Goal: Task Accomplishment & Management: Manage account settings

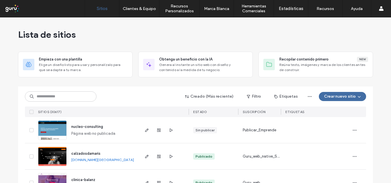
click at [83, 96] on input at bounding box center [61, 97] width 72 height 10
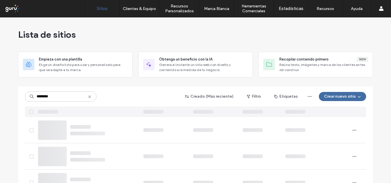
type input "********"
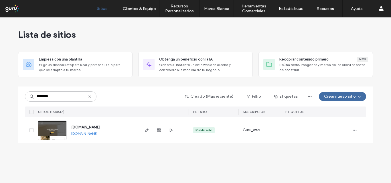
click at [98, 135] on link "www.gilbertobazarydeco.com" at bounding box center [84, 134] width 26 height 4
click at [145, 132] on use "button" at bounding box center [146, 130] width 3 height 3
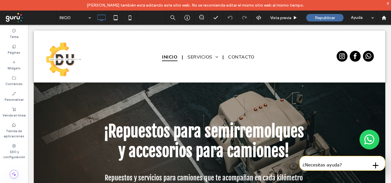
click at [389, 2] on div "x" at bounding box center [388, 3] width 3 height 5
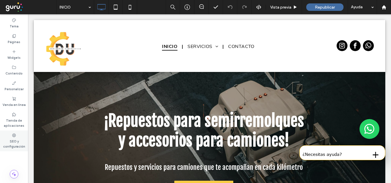
click at [18, 135] on div "SEO y configuración" at bounding box center [14, 141] width 28 height 21
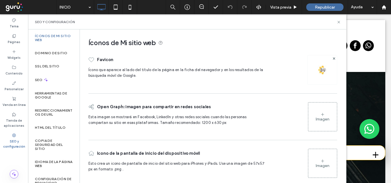
click at [322, 111] on div "Imagen" at bounding box center [322, 116] width 29 height 27
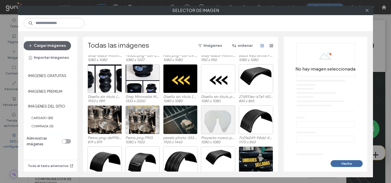
scroll to position [200, 0]
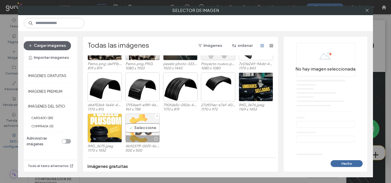
click at [147, 128] on div "Seleccione" at bounding box center [142, 128] width 34 height 29
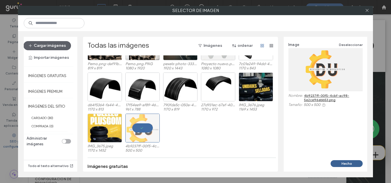
click at [352, 164] on button "Hecho" at bounding box center [347, 164] width 32 height 7
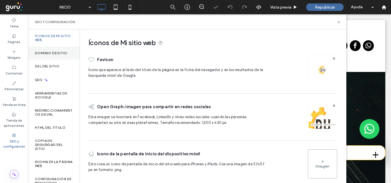
click at [50, 54] on label "Dominio de sitio" at bounding box center [51, 53] width 32 height 4
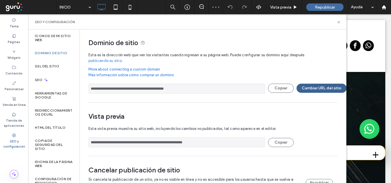
click at [316, 86] on button "Cambiar URL del sitio" at bounding box center [322, 88] width 50 height 9
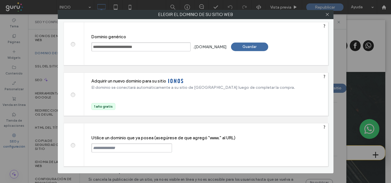
drag, startPoint x: 157, startPoint y: 146, endPoint x: 162, endPoint y: 147, distance: 5.2
click at [157, 146] on input "text" at bounding box center [131, 148] width 81 height 9
paste input "**********"
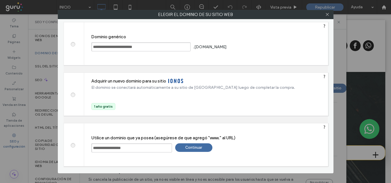
type input "**********"
click at [205, 147] on div "Continuar" at bounding box center [193, 148] width 37 height 9
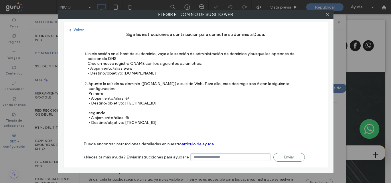
type input "**********"
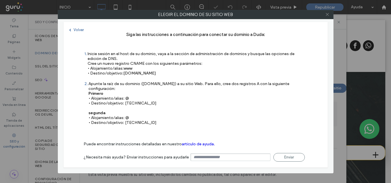
click at [329, 14] on icon at bounding box center [327, 14] width 4 height 4
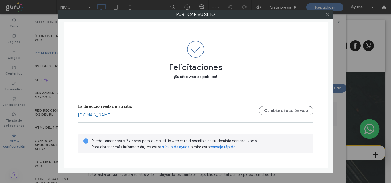
click at [328, 14] on icon at bounding box center [327, 14] width 4 height 4
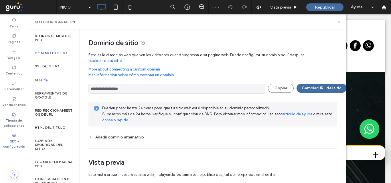
click at [339, 22] on icon at bounding box center [339, 22] width 4 height 4
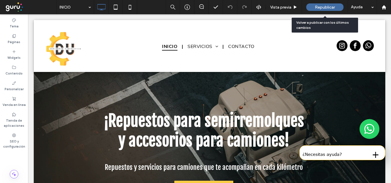
click at [330, 8] on span "Republicar" at bounding box center [325, 7] width 20 height 5
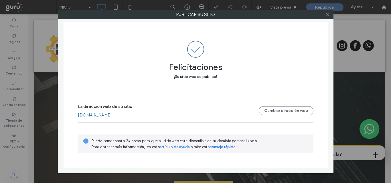
click at [328, 17] on span at bounding box center [327, 14] width 4 height 9
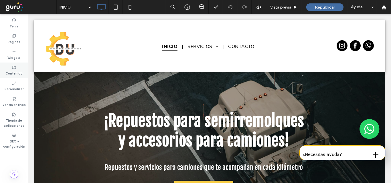
click at [20, 73] on label "Contenido" at bounding box center [13, 73] width 17 height 6
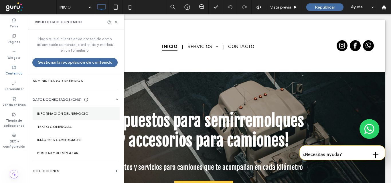
click at [82, 113] on label "Información del negocio" at bounding box center [76, 114] width 78 height 4
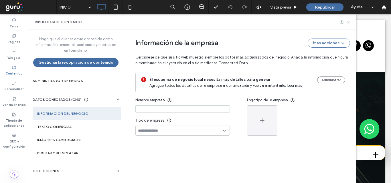
type input "**********"
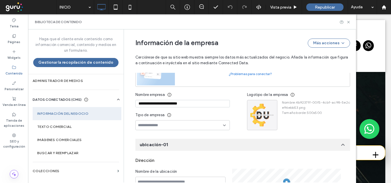
click at [204, 102] on input "**********" at bounding box center [182, 103] width 94 height 7
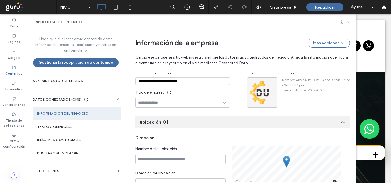
scroll to position [122, 0]
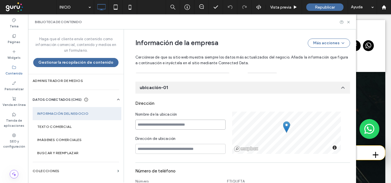
click at [184, 122] on input at bounding box center [180, 125] width 90 height 10
paste input "**********"
type input "**********"
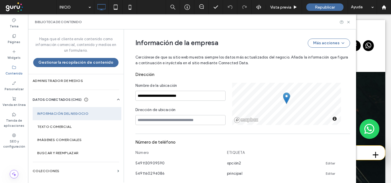
scroll to position [152, 0]
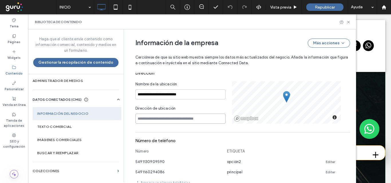
click at [167, 118] on input at bounding box center [180, 119] width 90 height 10
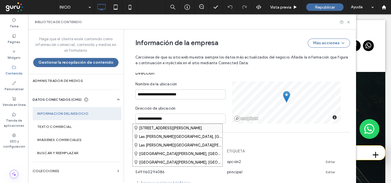
click at [197, 129] on div "Las Heras, Punta Indio, Buenos Aires Province, B1952, Argentina" at bounding box center [178, 128] width 90 height 8
type input "**********"
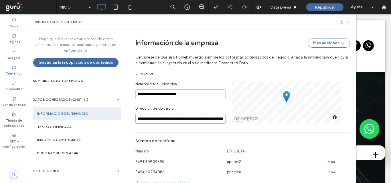
scroll to position [0, 22]
click at [251, 113] on div "**********" at bounding box center [242, 103] width 215 height 42
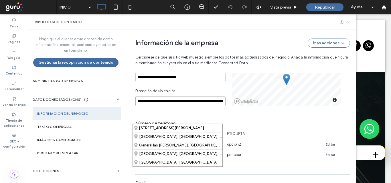
scroll to position [238, 0]
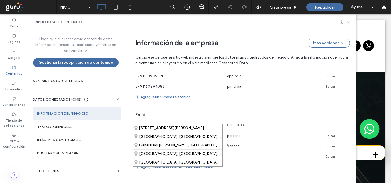
click at [228, 97] on div "Agregue un número telefónico" at bounding box center [242, 97] width 215 height 7
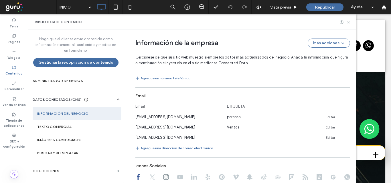
scroll to position [266, 0]
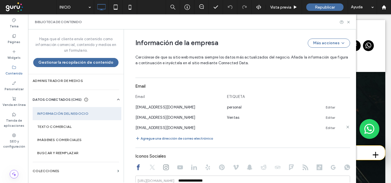
click at [345, 127] on icon at bounding box center [347, 127] width 5 height 5
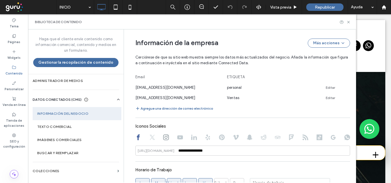
scroll to position [295, 0]
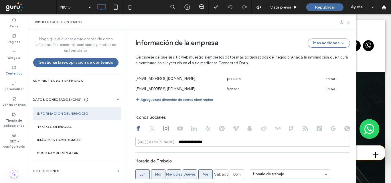
drag, startPoint x: 163, startPoint y: 127, endPoint x: 205, endPoint y: 145, distance: 45.6
click at [163, 127] on icon at bounding box center [166, 129] width 6 height 6
click at [136, 129] on icon at bounding box center [138, 129] width 6 height 6
type input "**********"
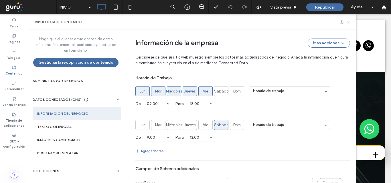
scroll to position [407, 0]
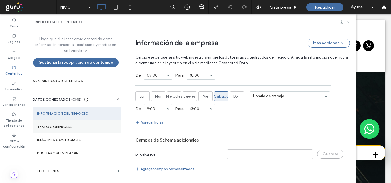
click at [89, 129] on section "Texto comercial" at bounding box center [77, 127] width 89 height 13
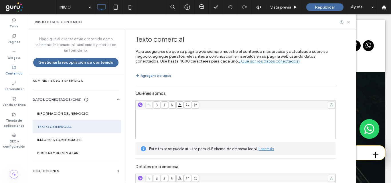
scroll to position [0, 0]
click at [157, 114] on div "Rich Text Editor" at bounding box center [236, 124] width 198 height 29
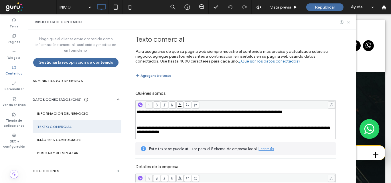
click at [155, 119] on div "Rich Text Editor" at bounding box center [236, 120] width 198 height 4
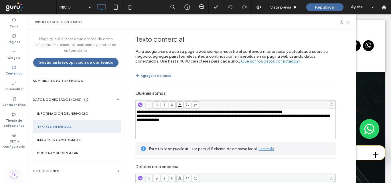
click at [203, 122] on div "**********" at bounding box center [236, 118] width 198 height 8
click at [45, 137] on section "Imágenes comerciales" at bounding box center [77, 140] width 89 height 13
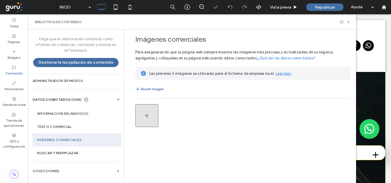
click at [140, 121] on button "button" at bounding box center [146, 115] width 23 height 23
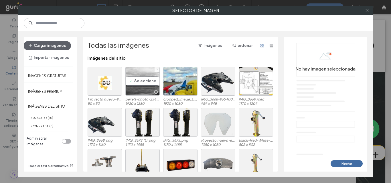
click at [137, 80] on div "Seleccione" at bounding box center [142, 81] width 34 height 29
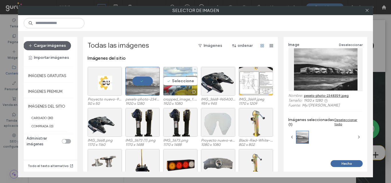
click at [165, 81] on div "Seleccione" at bounding box center [180, 81] width 34 height 29
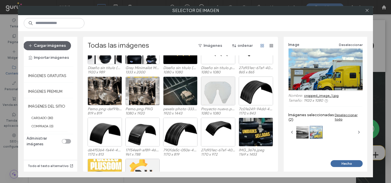
scroll to position [180, 0]
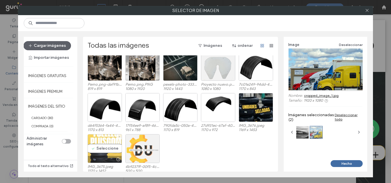
click at [101, 147] on div "Seleccione" at bounding box center [105, 149] width 34 height 29
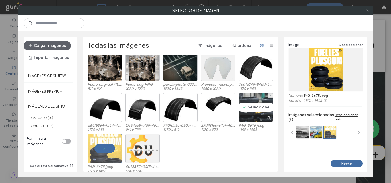
drag, startPoint x: 258, startPoint y: 114, endPoint x: 267, endPoint y: 116, distance: 9.7
click at [259, 114] on div "Seleccione" at bounding box center [256, 107] width 34 height 29
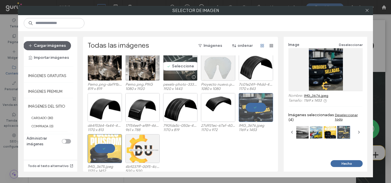
click at [179, 70] on div "Seleccione" at bounding box center [180, 66] width 34 height 29
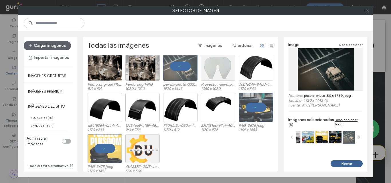
click at [345, 161] on button "Hecho" at bounding box center [347, 164] width 32 height 7
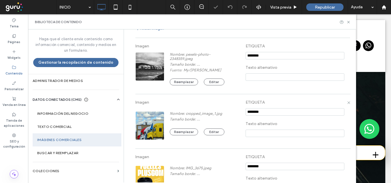
scroll to position [0, 0]
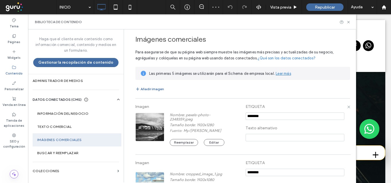
drag, startPoint x: 243, startPoint y: 114, endPoint x: 214, endPoint y: 110, distance: 28.6
click at [214, 110] on div "Imagen Nombre: pexels-photo-2348359.jpeg Tamaño borde: 1920x1280 Fuente: My / K…" at bounding box center [242, 127] width 215 height 50
type input "*"
drag, startPoint x: 306, startPoint y: 118, endPoint x: 190, endPoint y: 119, distance: 115.6
click at [190, 119] on div "Imagen Nombre: pexels-photo-2348359.jpeg Tamaño borde: 1920x1280 Fuente: My / K…" at bounding box center [242, 127] width 215 height 50
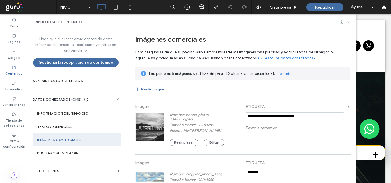
type input "**********"
click at [251, 138] on input at bounding box center [295, 137] width 99 height 7
paste input "**********"
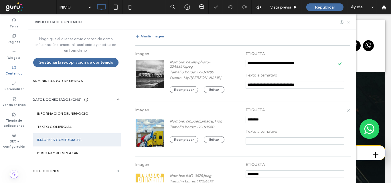
scroll to position [57, 0]
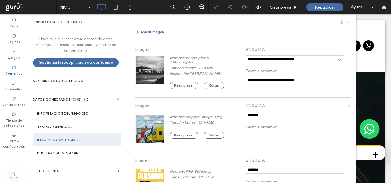
type input "**********"
click at [271, 115] on input "notEmpty" at bounding box center [295, 115] width 99 height 7
drag, startPoint x: 290, startPoint y: 114, endPoint x: 241, endPoint y: 114, distance: 48.4
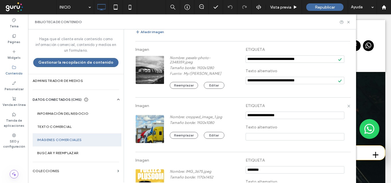
click at [241, 114] on div "Imagen Nombre: cropped_image_1.jpg Tamaño borde: 1920x1080 Reemplazar Editar ET…" at bounding box center [242, 125] width 215 height 49
type input "**********"
click at [259, 134] on input at bounding box center [295, 136] width 99 height 7
paste input "**********"
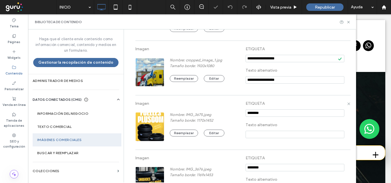
scroll to position [114, 0]
type input "**********"
drag, startPoint x: 288, startPoint y: 114, endPoint x: 193, endPoint y: 108, distance: 94.9
click at [193, 108] on div "Imagen Nombre: IMG_3675.jpeg Tamaño borde: 1170x1452 Reemplazar Editar ETIQUETA…" at bounding box center [242, 122] width 215 height 49
drag, startPoint x: 322, startPoint y: 111, endPoint x: 225, endPoint y: 113, distance: 96.8
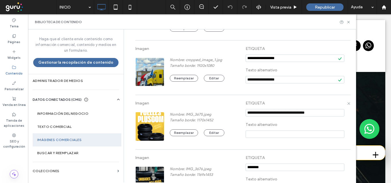
click at [224, 112] on div "Imagen Nombre: IMG_3675.jpeg Tamaño borde: 1170x1452 Reemplazar Editar ETIQUETA…" at bounding box center [242, 122] width 215 height 49
type input "**********"
click at [250, 133] on input at bounding box center [295, 134] width 99 height 7
paste input "**********"
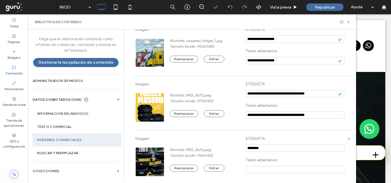
scroll to position [143, 0]
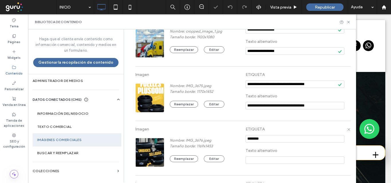
type input "**********"
click at [276, 138] on input "notEmpty" at bounding box center [295, 138] width 99 height 7
drag, startPoint x: 276, startPoint y: 138, endPoint x: 208, endPoint y: 138, distance: 68.7
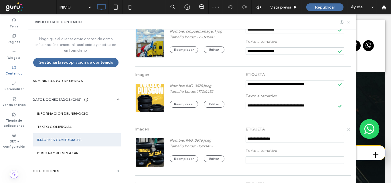
click at [206, 137] on div "Imagen Nombre: IMG_3676.jpeg Tamaño borde: 1169x1453 Reemplazar Editar ETIQUETA…" at bounding box center [242, 148] width 215 height 49
type input "**********"
click at [250, 160] on input at bounding box center [295, 160] width 99 height 7
paste input "**********"
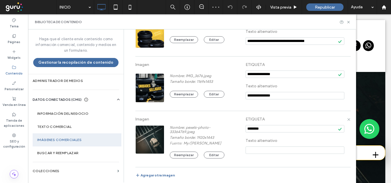
scroll to position [208, 0]
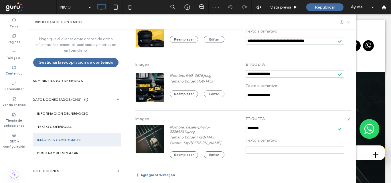
type input "**********"
click at [268, 127] on input "notEmpty" at bounding box center [295, 128] width 99 height 7
click at [268, 126] on input "notEmpty" at bounding box center [295, 128] width 99 height 7
drag, startPoint x: 304, startPoint y: 127, endPoint x: 201, endPoint y: 135, distance: 103.4
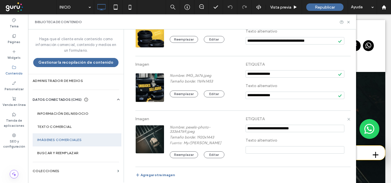
click at [201, 135] on div "Imagen Nombre: pexels-photo-33364769.jpeg Tamaño borde: 1920x1443 Fuente: My / …" at bounding box center [242, 139] width 215 height 50
type input "**********"
click at [253, 150] on input at bounding box center [295, 150] width 99 height 7
paste input "**********"
type input "**********"
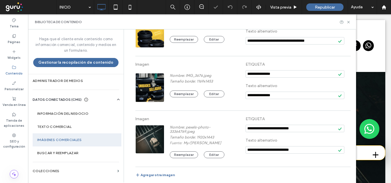
click at [254, 165] on arriba "**********" at bounding box center [242, 142] width 215 height 56
click at [62, 84] on section "Administrador de medios" at bounding box center [76, 80] width 96 height 13
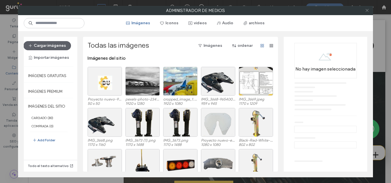
click at [368, 10] on icon at bounding box center [367, 10] width 4 height 4
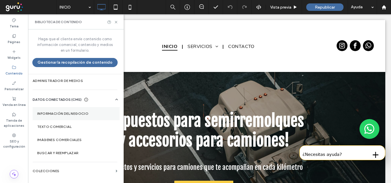
click at [72, 114] on label "Información del negocio" at bounding box center [76, 114] width 78 height 4
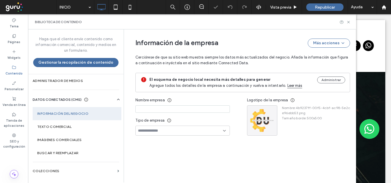
scroll to position [0, 0]
type input "**********"
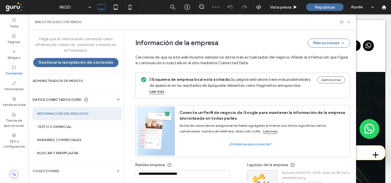
click at [327, 84] on div "Administrar" at bounding box center [331, 86] width 28 height 18
click at [329, 80] on button "Administrar" at bounding box center [331, 80] width 28 height 7
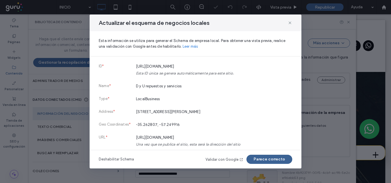
click at [267, 160] on button "Parece correcto" at bounding box center [269, 159] width 46 height 9
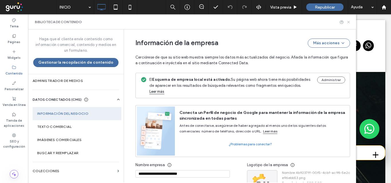
click at [349, 21] on icon at bounding box center [348, 22] width 4 height 4
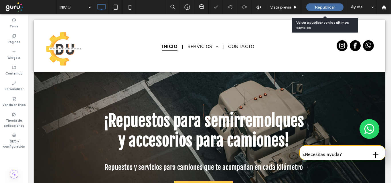
click at [316, 7] on span "Republicar" at bounding box center [325, 7] width 20 height 5
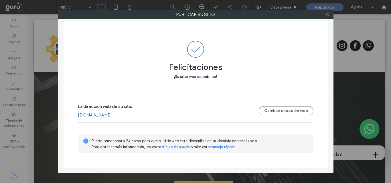
click at [328, 15] on icon at bounding box center [327, 14] width 4 height 4
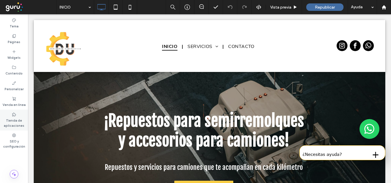
drag, startPoint x: 19, startPoint y: 122, endPoint x: 50, endPoint y: 99, distance: 38.8
click at [19, 122] on label "Tienda de aplicaciones" at bounding box center [14, 122] width 28 height 11
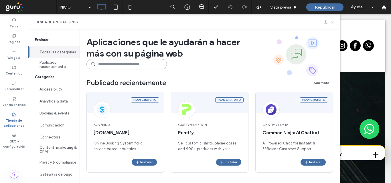
click at [151, 66] on input at bounding box center [126, 64] width 80 height 10
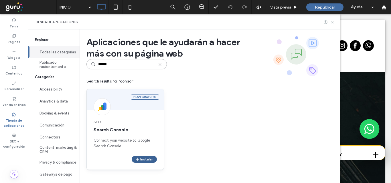
type input "******"
click at [152, 158] on button "Instalar" at bounding box center [144, 159] width 25 height 7
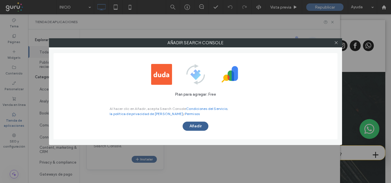
click at [206, 123] on button "Añadir" at bounding box center [196, 126] width 26 height 9
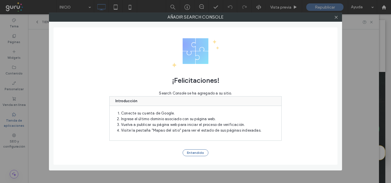
drag, startPoint x: 204, startPoint y: 152, endPoint x: 248, endPoint y: 132, distance: 47.6
click at [204, 151] on button "Entendido" at bounding box center [196, 153] width 26 height 7
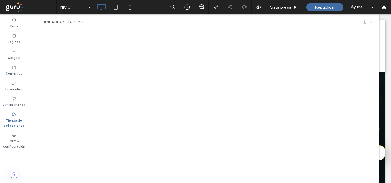
click at [371, 21] on use at bounding box center [371, 22] width 2 height 2
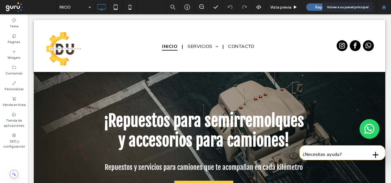
click at [384, 8] on icon at bounding box center [384, 7] width 5 height 5
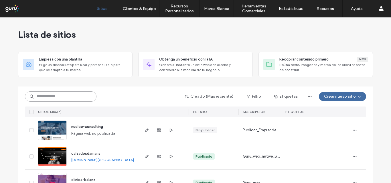
click at [68, 100] on input at bounding box center [61, 97] width 72 height 10
paste input "**********"
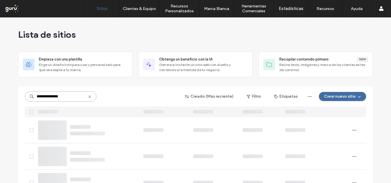
type input "**********"
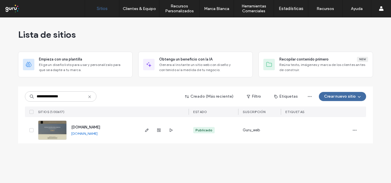
click at [94, 135] on link "[DOMAIN_NAME]" at bounding box center [84, 134] width 26 height 4
click at [147, 131] on use "button" at bounding box center [146, 130] width 3 height 3
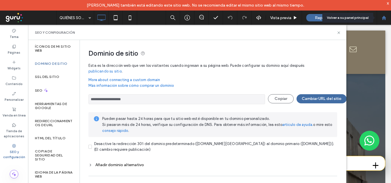
click at [386, 16] on icon at bounding box center [384, 17] width 5 height 5
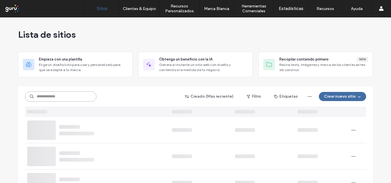
click at [83, 97] on input at bounding box center [61, 97] width 72 height 10
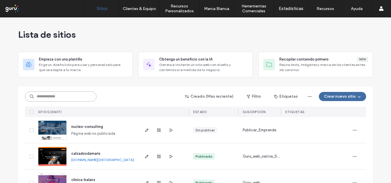
paste input "********"
type input "********"
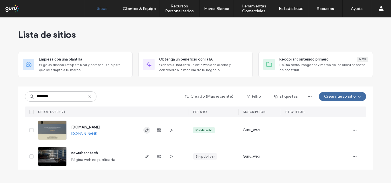
click at [145, 132] on icon "button" at bounding box center [147, 130] width 5 height 5
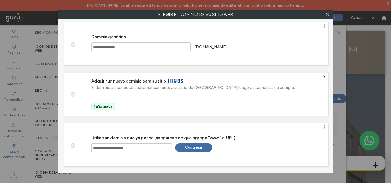
click at [73, 46] on span at bounding box center [73, 44] width 0 height 4
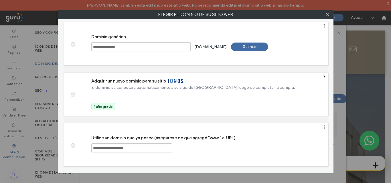
click at [265, 47] on div "Guardar" at bounding box center [249, 47] width 37 height 9
type input "**********"
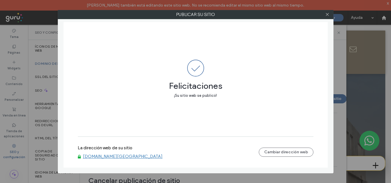
click at [143, 158] on link "[DOMAIN_NAME][GEOGRAPHIC_DATA]" at bounding box center [123, 156] width 80 height 5
click at [327, 16] on icon at bounding box center [327, 14] width 4 height 4
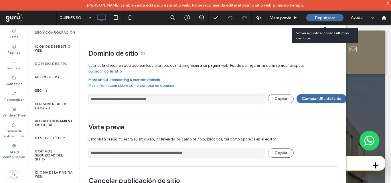
click at [334, 19] on span "Republicar" at bounding box center [325, 17] width 20 height 5
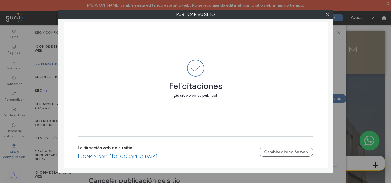
click at [127, 155] on link "new-urbans-tech.argentina.publicar.guru" at bounding box center [118, 156] width 80 height 5
drag, startPoint x: 327, startPoint y: 16, endPoint x: 373, endPoint y: 14, distance: 45.6
click at [329, 16] on icon at bounding box center [327, 14] width 4 height 4
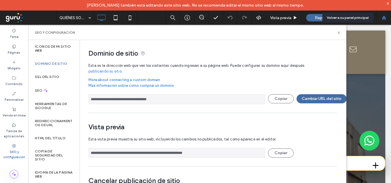
click at [383, 19] on use at bounding box center [384, 17] width 4 height 4
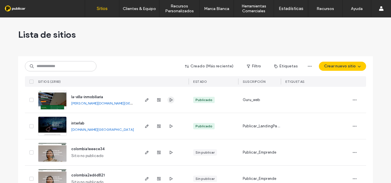
click at [169, 102] on icon "button" at bounding box center [171, 100] width 5 height 5
click at [143, 99] on span "button" at bounding box center [146, 100] width 7 height 7
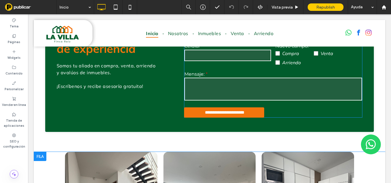
scroll to position [172, 0]
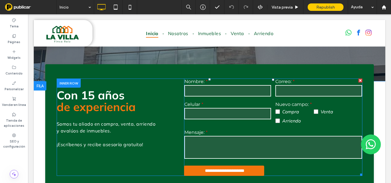
click at [228, 113] on input "tel" at bounding box center [227, 113] width 87 height 11
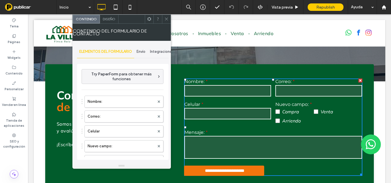
type input "**********"
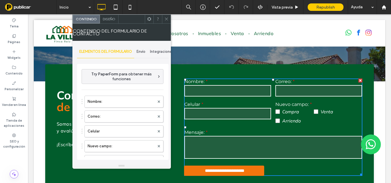
click at [145, 54] on div "Envío" at bounding box center [140, 52] width 13 height 13
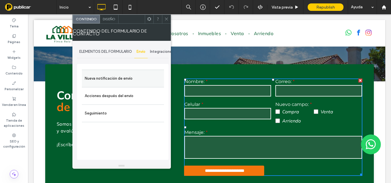
click at [140, 77] on label "Nueva notificación de envío" at bounding box center [123, 78] width 76 height 11
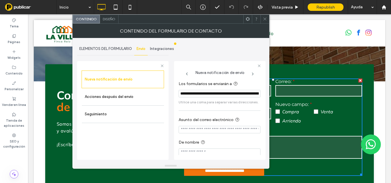
click at [267, 18] on div at bounding box center [264, 19] width 9 height 9
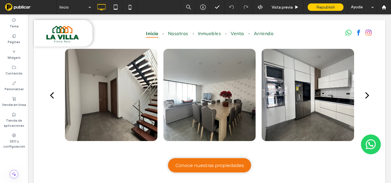
scroll to position [702, 0]
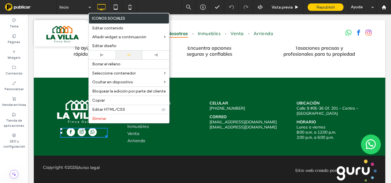
click at [128, 58] on div at bounding box center [129, 55] width 27 height 9
click at [68, 88] on div "Click To Paste ENLACES DE INTERES Inicio Nosotros Inmuebles Venta Arriendo Clic…" at bounding box center [209, 111] width 351 height 67
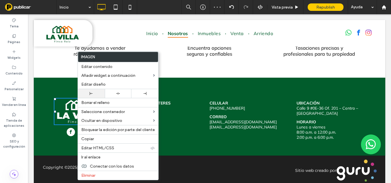
click at [115, 96] on div at bounding box center [118, 93] width 27 height 9
click at [61, 83] on div "Click To Paste ENLACES DE INTERES Inicio Nosotros Inmuebles Venta Arriendo Clic…" at bounding box center [209, 111] width 351 height 67
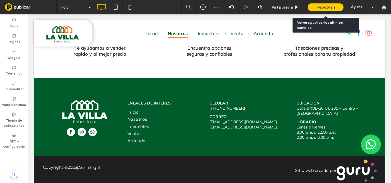
click at [331, 8] on span "Republish" at bounding box center [325, 7] width 19 height 5
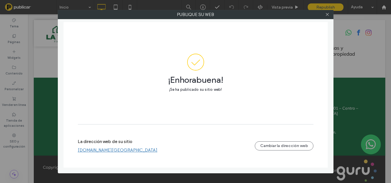
click at [327, 15] on use at bounding box center [327, 14] width 3 height 3
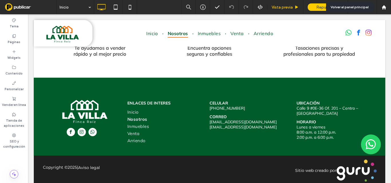
click at [382, 8] on icon at bounding box center [384, 7] width 5 height 5
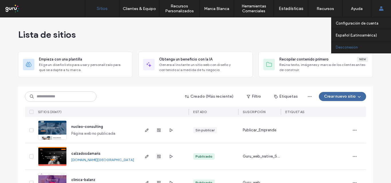
click at [356, 48] on label "Desconexión" at bounding box center [347, 47] width 22 height 4
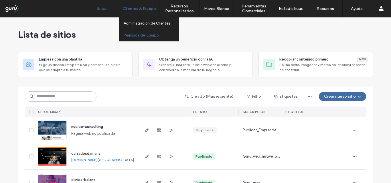
click at [151, 34] on label "Permisos del Equipo" at bounding box center [141, 35] width 35 height 4
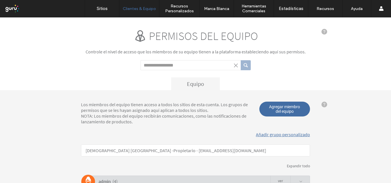
click input "Search term"
click button "submit"
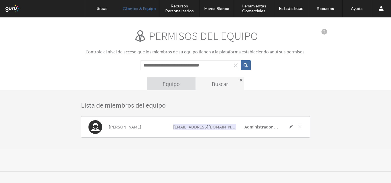
click span
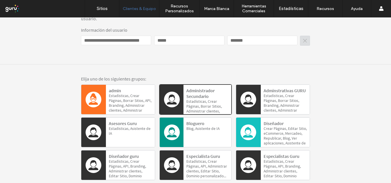
scroll to position [114, 0]
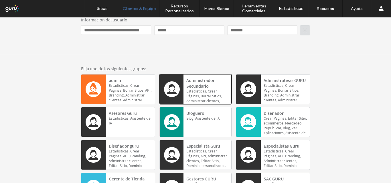
click at [255, 122] on div at bounding box center [248, 122] width 25 height 29
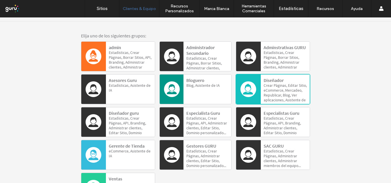
scroll to position [215, 0]
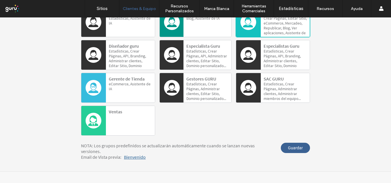
click at [293, 148] on span "Guardar" at bounding box center [295, 148] width 29 height 10
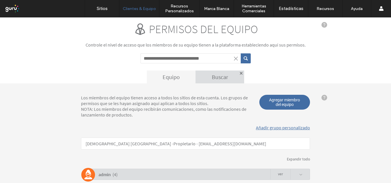
scroll to position [0, 0]
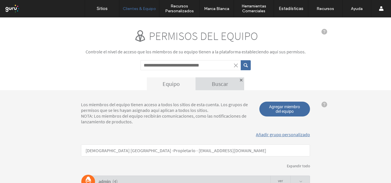
click input "**********"
type input "**********"
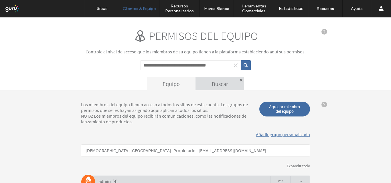
click button "submit"
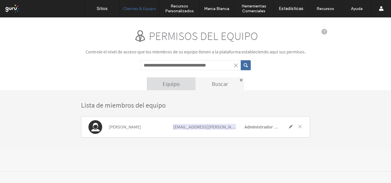
click div "Lista de miembros del equipo Jimena Villarruel jimena.villarruel@gurusoluciones…"
click h3 "Lista de miembros del equipo"
click at [104, 9] on label "Sitios" at bounding box center [102, 8] width 11 height 5
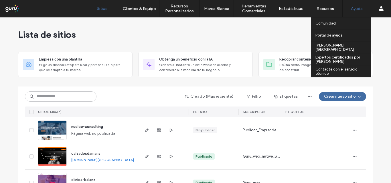
click at [358, 12] on div "Ayuda" at bounding box center [357, 8] width 28 height 17
click at [340, 70] on label "Contacte con el servicio técnico" at bounding box center [342, 71] width 55 height 9
click at [355, 10] on label "Ayuda" at bounding box center [357, 8] width 12 height 5
click at [344, 73] on label "Contacte con el servicio técnico" at bounding box center [342, 71] width 55 height 9
click at [342, 69] on div "Contacte con el servicio técnico" at bounding box center [342, 72] width 55 height 12
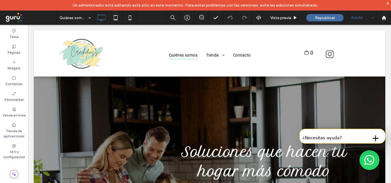
click at [364, 16] on div "Ayuda" at bounding box center [362, 18] width 29 height 14
click at [383, 17] on use at bounding box center [384, 17] width 4 height 4
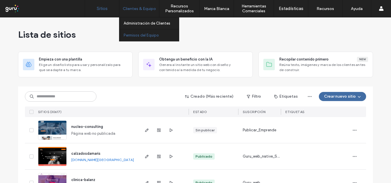
click at [146, 34] on label "Permisos del Equipo" at bounding box center [141, 35] width 35 height 4
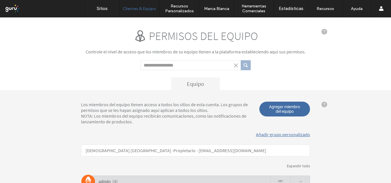
click at [168, 60] on div "Permisos del equipo Controle el nivel de acceso que los miembros de su equipo t…" at bounding box center [195, 60] width 229 height 62
type input "**********"
click button "submit"
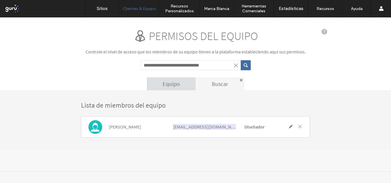
click span
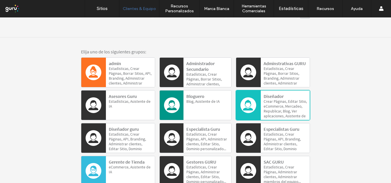
scroll to position [129, 0]
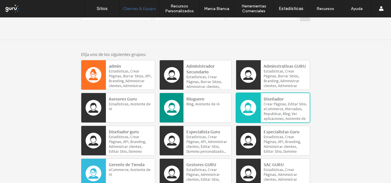
click at [211, 80] on span "Crear" at bounding box center [206, 82] width 11 height 5
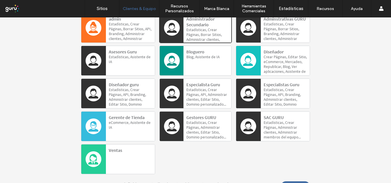
scroll to position [186, 0]
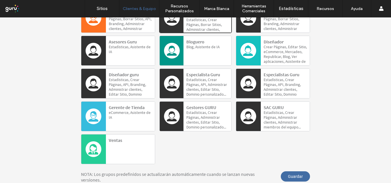
click div "Elija uno de los siguientes grupos: admin Estadísticas, Crear Páginas, Borrar S…"
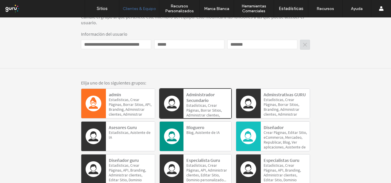
click at [211, 108] on span "Crear" at bounding box center [206, 110] width 11 height 5
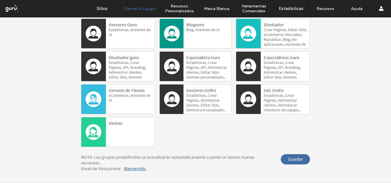
scroll to position [215, 0]
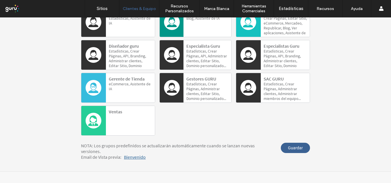
click at [296, 149] on span "Guardar" at bounding box center [295, 148] width 29 height 10
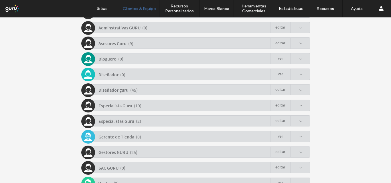
scroll to position [129, 0]
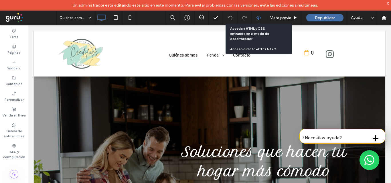
click at [258, 18] on icon at bounding box center [258, 17] width 5 height 5
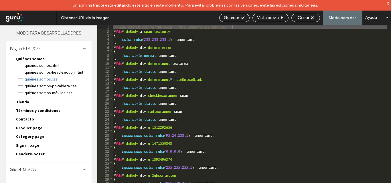
drag, startPoint x: 22, startPoint y: 170, endPoint x: 24, endPoint y: 166, distance: 4.4
click at [22, 170] on span "Sitio HTML/CSS" at bounding box center [23, 169] width 26 height 5
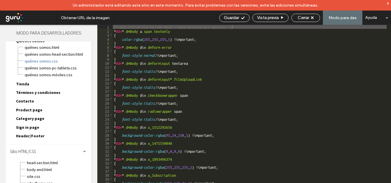
scroll to position [37, 0]
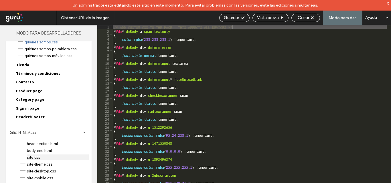
click at [35, 158] on span "site.css" at bounding box center [58, 158] width 62 height 6
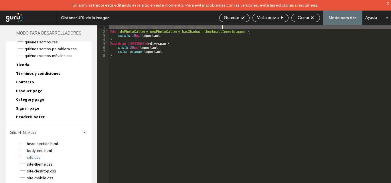
click at [142, 51] on div "/* GLOBAL SITE CSS - ADD CSS TO AFFECT THE WHOLE SITE */ #dm .dmPhotoGallery.ne…" at bounding box center [250, 113] width 282 height 177
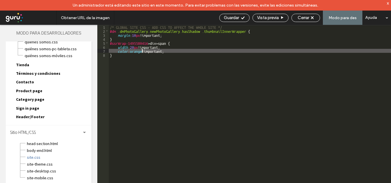
click at [144, 50] on div "/* GLOBAL SITE CSS - ADD CSS TO AFFECT THE WHOLE SITE */ #dm .dmPhotoGallery.ne…" at bounding box center [250, 113] width 282 height 177
click at [135, 46] on div "/* GLOBAL SITE CSS - ADD CSS TO AFFECT THE WHOLE SITE */ #dm .dmPhotoGallery.ne…" at bounding box center [250, 113] width 282 height 177
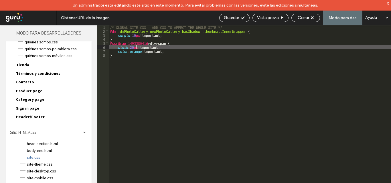
click at [134, 47] on div "/* GLOBAL SITE CSS - ADD CSS TO AFFECT THE WHOLE SITE */ #dm .dmPhotoGallery.ne…" at bounding box center [250, 113] width 282 height 177
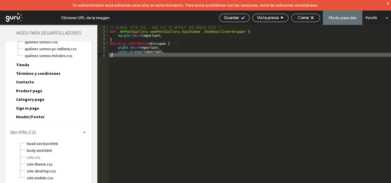
click at [146, 54] on div "/* GLOBAL SITE CSS - ADD CSS TO AFFECT THE WHOLE SITE */ #dm .dmPhotoGallery.ne…" at bounding box center [250, 113] width 282 height 177
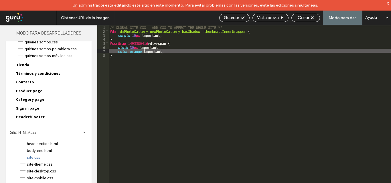
click at [144, 52] on div "/* GLOBAL SITE CSS - ADD CSS TO AFFECT THE WHOLE SITE */ #dm .dmPhotoGallery.ne…" at bounding box center [250, 113] width 282 height 177
drag, startPoint x: 144, startPoint y: 51, endPoint x: 133, endPoint y: 52, distance: 11.0
click at [133, 52] on div "/* GLOBAL SITE CSS - ADD CSS TO AFFECT THE WHOLE SITE */ #dm .dmPhotoGallery.ne…" at bounding box center [250, 113] width 282 height 177
click at [133, 52] on div "/* GLOBAL SITE CSS - ADD CSS TO AFFECT THE WHOLE SITE */ #dm .dmPhotoGallery.ne…" at bounding box center [250, 109] width 282 height 169
drag, startPoint x: 144, startPoint y: 50, endPoint x: 133, endPoint y: 52, distance: 11.5
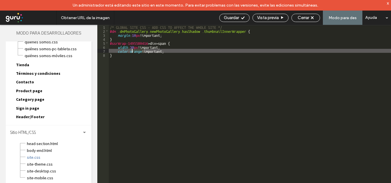
click at [133, 52] on div "/* GLOBAL SITE CSS - ADD CSS TO AFFECT THE WHOLE SITE */ #dm .dmPhotoGallery.ne…" at bounding box center [250, 113] width 282 height 177
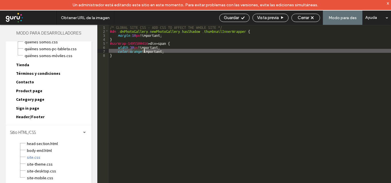
click at [143, 52] on div "/* GLOBAL SITE CSS - ADD CSS TO AFFECT THE WHOLE SITE */ #dm .dmPhotoGallery.ne…" at bounding box center [250, 109] width 282 height 169
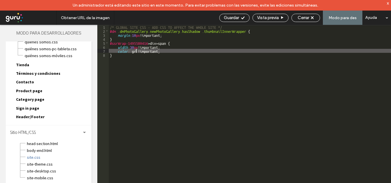
type textarea "**"
click at [236, 16] on span "Guardar" at bounding box center [231, 17] width 15 height 5
click at [243, 17] on use at bounding box center [242, 17] width 3 height 3
drag, startPoint x: 311, startPoint y: 14, endPoint x: 311, endPoint y: 17, distance: 3.4
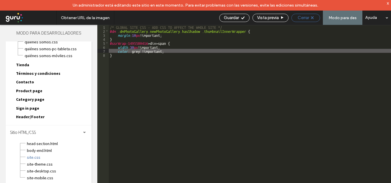
click at [311, 14] on div "Cerrar" at bounding box center [305, 18] width 29 height 8
click at [314, 17] on icon at bounding box center [312, 17] width 3 height 3
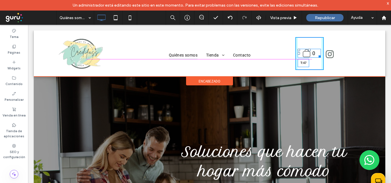
click at [308, 52] on div "0 T:47" at bounding box center [309, 53] width 23 height 9
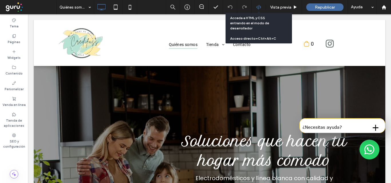
click at [258, 8] on icon at bounding box center [258, 7] width 5 height 5
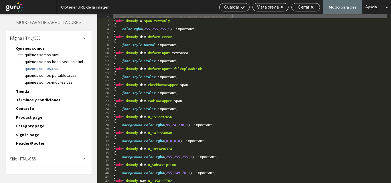
click at [24, 156] on div "Sitio HTML/CSS" at bounding box center [49, 159] width 86 height 14
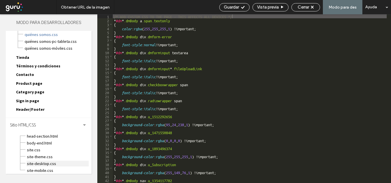
scroll to position [37, 0]
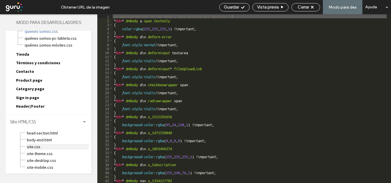
click at [34, 147] on span "site.css" at bounding box center [58, 147] width 62 height 6
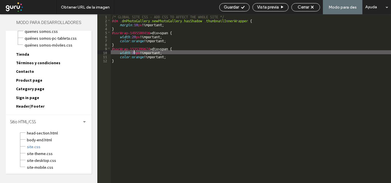
click at [135, 52] on div "/* GLOBAL SITE CSS - ADD CSS TO AFFECT THE WHOLE SITE */ #dm .dmPhotoGallery.ne…" at bounding box center [251, 102] width 280 height 177
click at [146, 57] on div "/* GLOBAL SITE CSS - ADD CSS TO AFFECT THE WHOLE SITE */ #dm .dmPhotoGallery.ne…" at bounding box center [251, 102] width 280 height 177
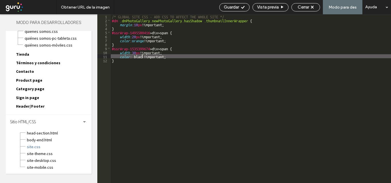
type textarea "**"
click at [244, 7] on icon at bounding box center [243, 7] width 4 height 4
click at [313, 7] on use at bounding box center [312, 7] width 3 height 3
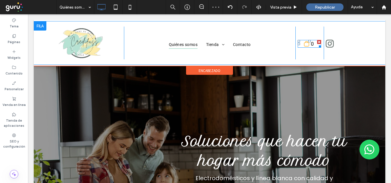
scroll to position [0, 0]
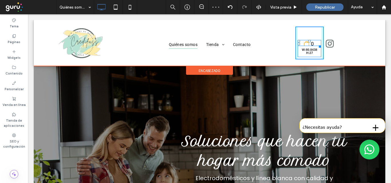
drag, startPoint x: 316, startPoint y: 46, endPoint x: 350, endPoint y: 68, distance: 39.9
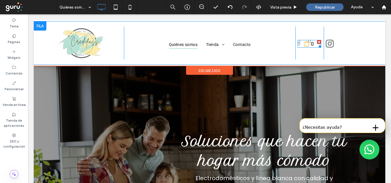
click at [304, 43] on icon at bounding box center [307, 44] width 6 height 6
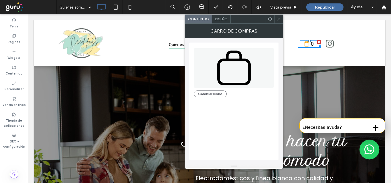
click at [278, 21] on icon at bounding box center [278, 19] width 4 height 4
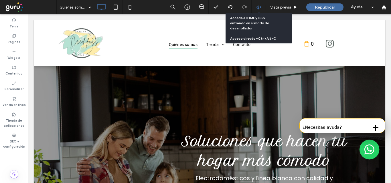
click at [257, 8] on use at bounding box center [258, 7] width 5 height 5
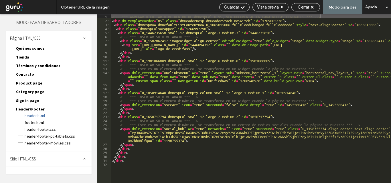
click at [33, 159] on span "Sitio HTML/CSS" at bounding box center [23, 159] width 26 height 5
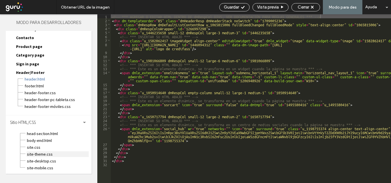
scroll to position [37, 0]
click at [37, 148] on span "site.css" at bounding box center [58, 147] width 62 height 6
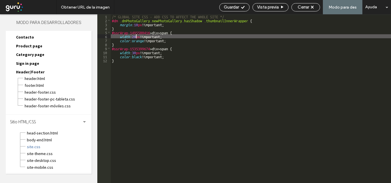
click at [137, 37] on div "/* GLOBAL SITE CSS - ADD CSS TO AFFECT THE WHOLE SITE */ #dm .dmPhotoGallery.ne…" at bounding box center [251, 102] width 280 height 177
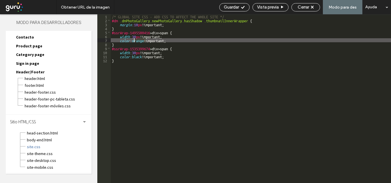
drag, startPoint x: 146, startPoint y: 40, endPoint x: 135, endPoint y: 40, distance: 11.2
click at [135, 40] on div "/* GLOBAL SITE CSS - ADD CSS TO AFFECT THE WHOLE SITE */ #dm .dmPhotoGallery.ne…" at bounding box center [251, 102] width 280 height 177
click at [146, 42] on div "/* GLOBAL SITE CSS - ADD CSS TO AFFECT THE WHOLE SITE */ #dm .dmPhotoGallery.ne…" at bounding box center [251, 98] width 280 height 169
type textarea "**"
click at [233, 9] on span "Guardar" at bounding box center [231, 7] width 15 height 5
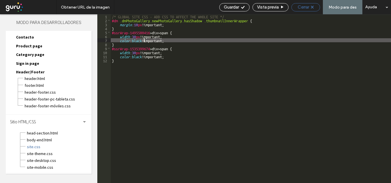
scroll to position [0, 0]
click at [313, 5] on div "Cerrar" at bounding box center [306, 7] width 28 height 5
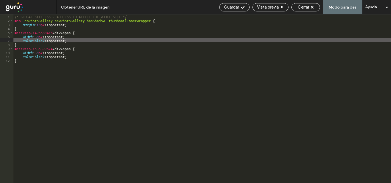
scroll to position [23, 0]
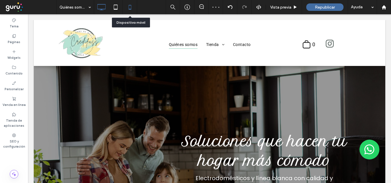
click at [131, 7] on use at bounding box center [130, 7] width 3 height 5
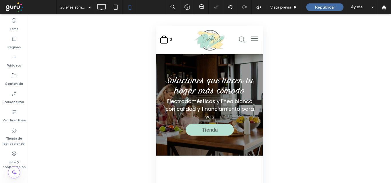
scroll to position [0, 0]
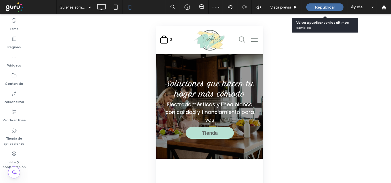
click at [317, 7] on span "Republicar" at bounding box center [325, 7] width 20 height 5
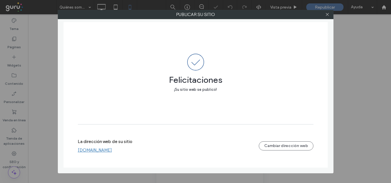
click at [112, 151] on link "[DOMAIN_NAME]" at bounding box center [95, 150] width 34 height 5
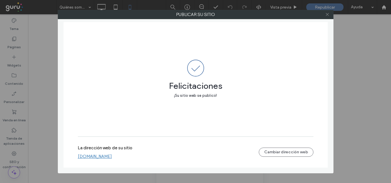
click at [328, 15] on icon at bounding box center [327, 14] width 4 height 4
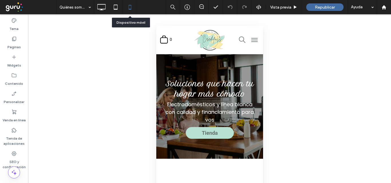
click at [131, 8] on icon at bounding box center [129, 6] width 11 height 11
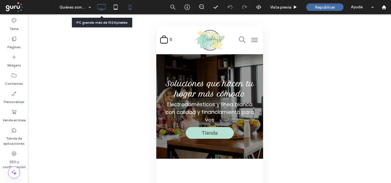
click at [101, 6] on icon at bounding box center [101, 6] width 11 height 11
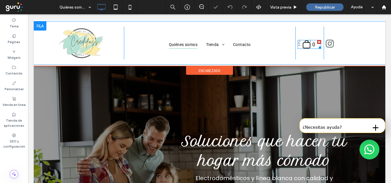
click at [308, 40] on div at bounding box center [309, 41] width 2 height 2
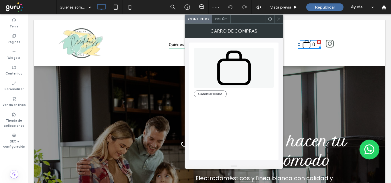
click at [280, 22] on span at bounding box center [278, 19] width 4 height 9
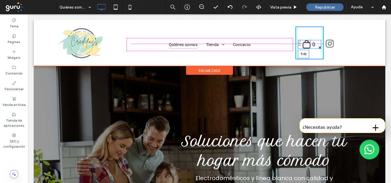
drag, startPoint x: 305, startPoint y: 41, endPoint x: 333, endPoint y: 54, distance: 30.9
click at [308, 40] on div at bounding box center [309, 41] width 2 height 2
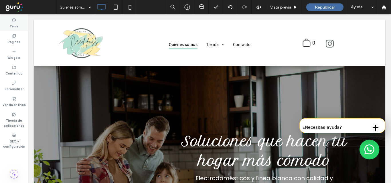
click at [17, 25] on label "Tema" at bounding box center [14, 26] width 9 height 6
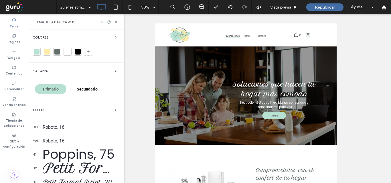
click at [57, 51] on div at bounding box center [57, 52] width 6 height 6
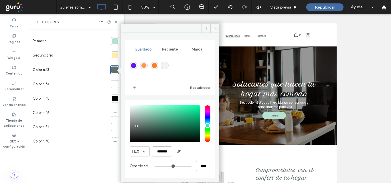
click at [169, 151] on input "*******" at bounding box center [162, 152] width 20 height 10
click at [215, 28] on icon at bounding box center [215, 28] width 4 height 4
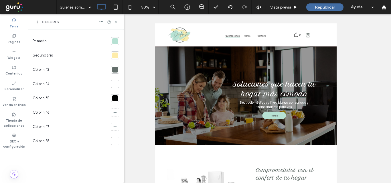
click at [116, 21] on icon at bounding box center [116, 22] width 4 height 4
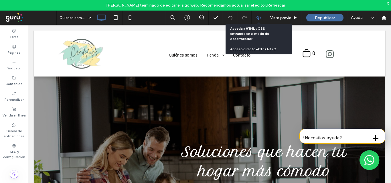
click at [258, 16] on use at bounding box center [258, 17] width 5 height 5
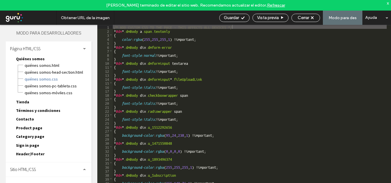
click at [20, 172] on span "Sitio HTML/CSS" at bounding box center [23, 169] width 26 height 5
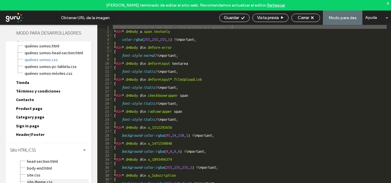
scroll to position [37, 0]
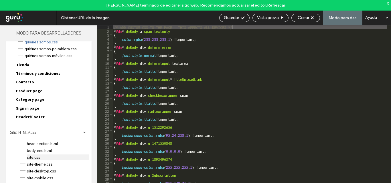
click at [36, 158] on span "site.css" at bounding box center [58, 158] width 62 height 6
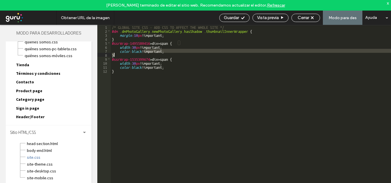
drag, startPoint x: 144, startPoint y: 51, endPoint x: 135, endPoint y: 52, distance: 9.2
click at [135, 52] on div "/* GLOBAL SITE CSS - ADD CSS TO AFFECT THE WHOLE SITE */ #dm .dmPhotoGallery.ne…" at bounding box center [251, 113] width 280 height 177
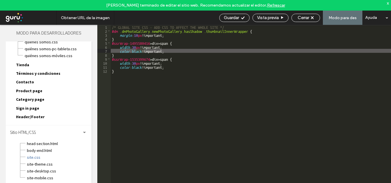
click at [143, 52] on div "/* GLOBAL SITE CSS - ADD CSS TO AFFECT THE WHOLE SITE */ #dm .dmPhotoGallery.ne…" at bounding box center [251, 109] width 280 height 169
paste textarea
click at [144, 67] on div "/* GLOBAL SITE CSS - ADD CSS TO AFFECT THE WHOLE SITE */ #dm .dmPhotoGallery.ne…" at bounding box center [251, 113] width 280 height 177
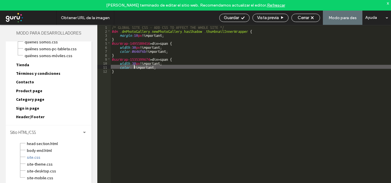
paste textarea
type textarea "**"
click at [242, 18] on use at bounding box center [242, 17] width 3 height 3
click at [314, 16] on div "Cerrar" at bounding box center [306, 17] width 28 height 5
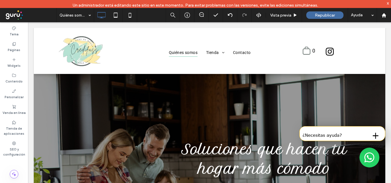
scroll to position [0, 0]
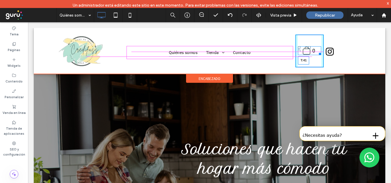
click at [308, 48] on div at bounding box center [309, 47] width 2 height 2
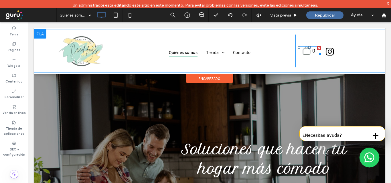
click at [308, 51] on div "0" at bounding box center [309, 50] width 23 height 9
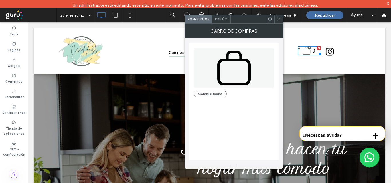
click at [222, 20] on span "Diseño" at bounding box center [221, 19] width 13 height 4
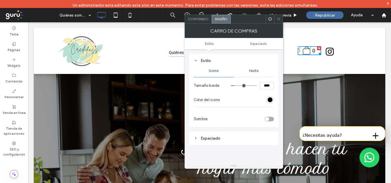
drag, startPoint x: 254, startPoint y: 72, endPoint x: 256, endPoint y: 77, distance: 5.3
click at [254, 72] on span "texto" at bounding box center [254, 71] width 10 height 5
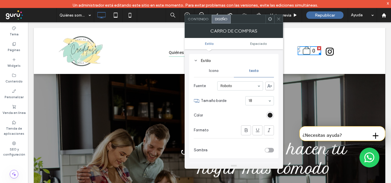
click at [268, 117] on div "rgb(0, 0, 0)" at bounding box center [270, 115] width 5 height 5
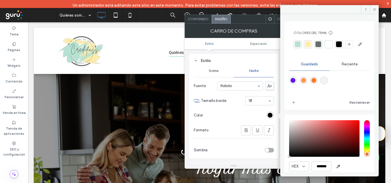
click at [319, 46] on div at bounding box center [318, 45] width 6 height 6
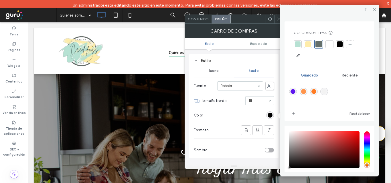
click at [276, 19] on div at bounding box center [278, 19] width 9 height 9
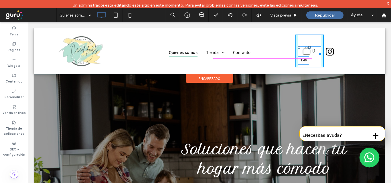
drag, startPoint x: 307, startPoint y: 48, endPoint x: 337, endPoint y: 71, distance: 37.9
click at [309, 49] on div "0 T:46" at bounding box center [309, 50] width 23 height 9
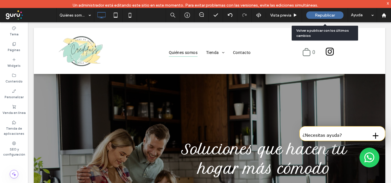
click at [329, 15] on span "Republicar" at bounding box center [325, 15] width 20 height 5
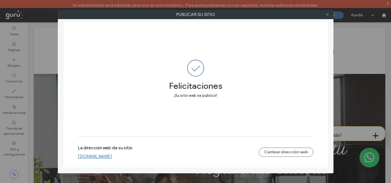
click at [328, 15] on icon at bounding box center [327, 14] width 4 height 4
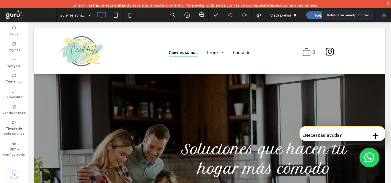
click at [386, 15] on div at bounding box center [384, 15] width 14 height 5
